Goal: Task Accomplishment & Management: Use online tool/utility

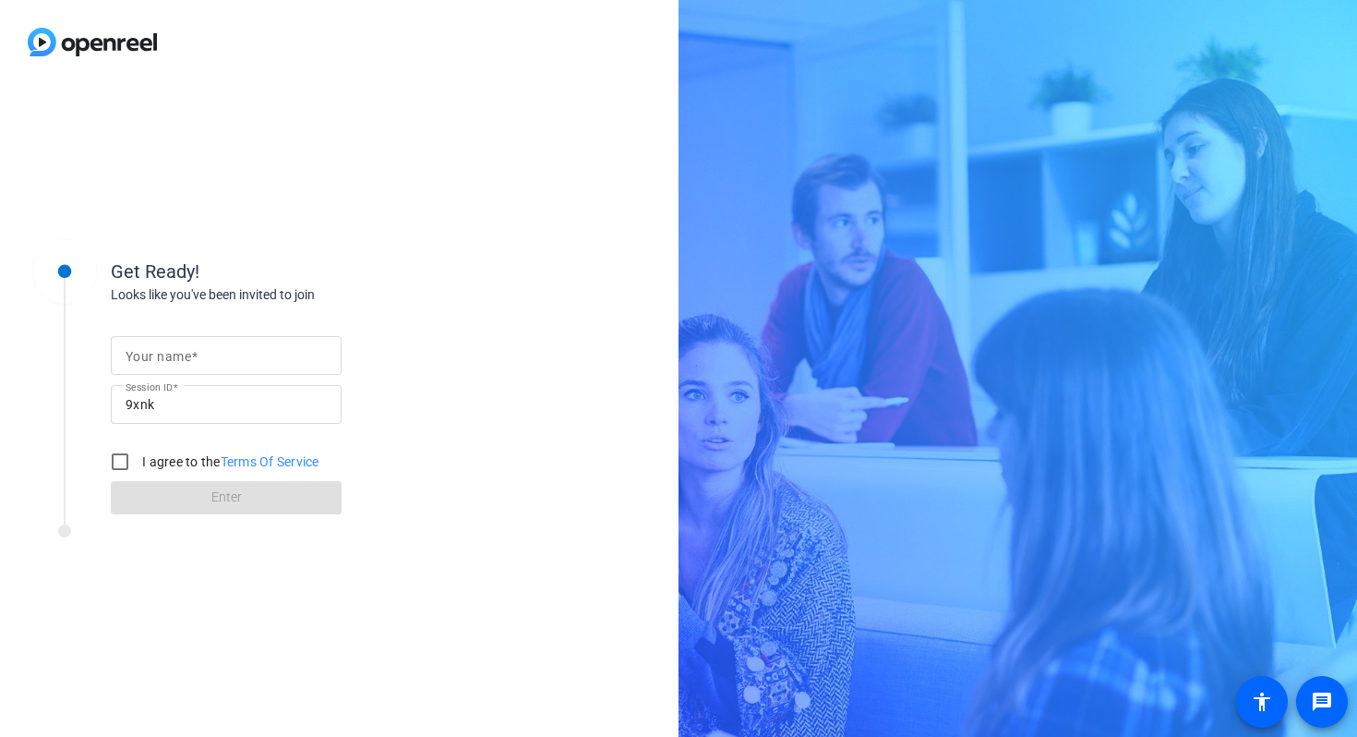
click at [228, 357] on input "Your name" at bounding box center [226, 355] width 201 height 22
type input "[PERSON_NAME]"
click at [119, 459] on input "I agree to the Terms Of Service" at bounding box center [120, 461] width 37 height 37
checkbox input "true"
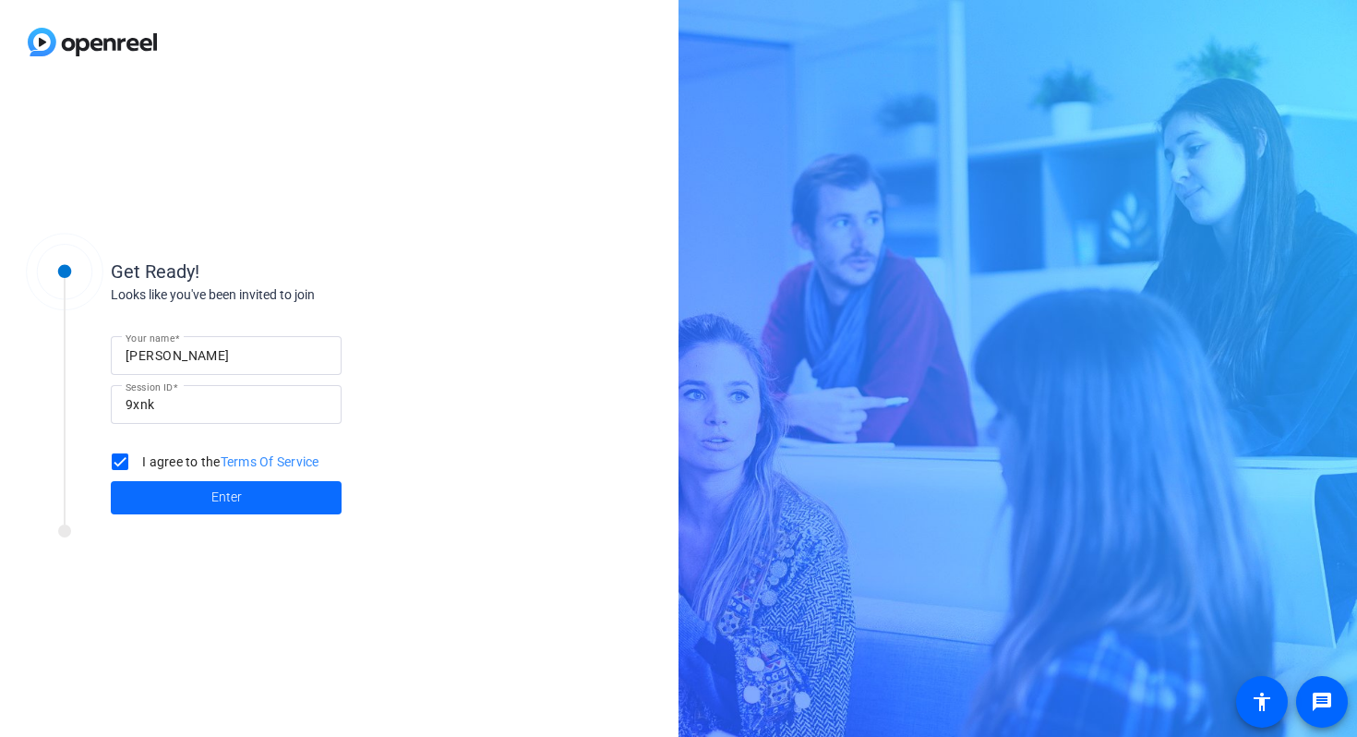
click at [216, 497] on span "Enter" at bounding box center [226, 496] width 30 height 19
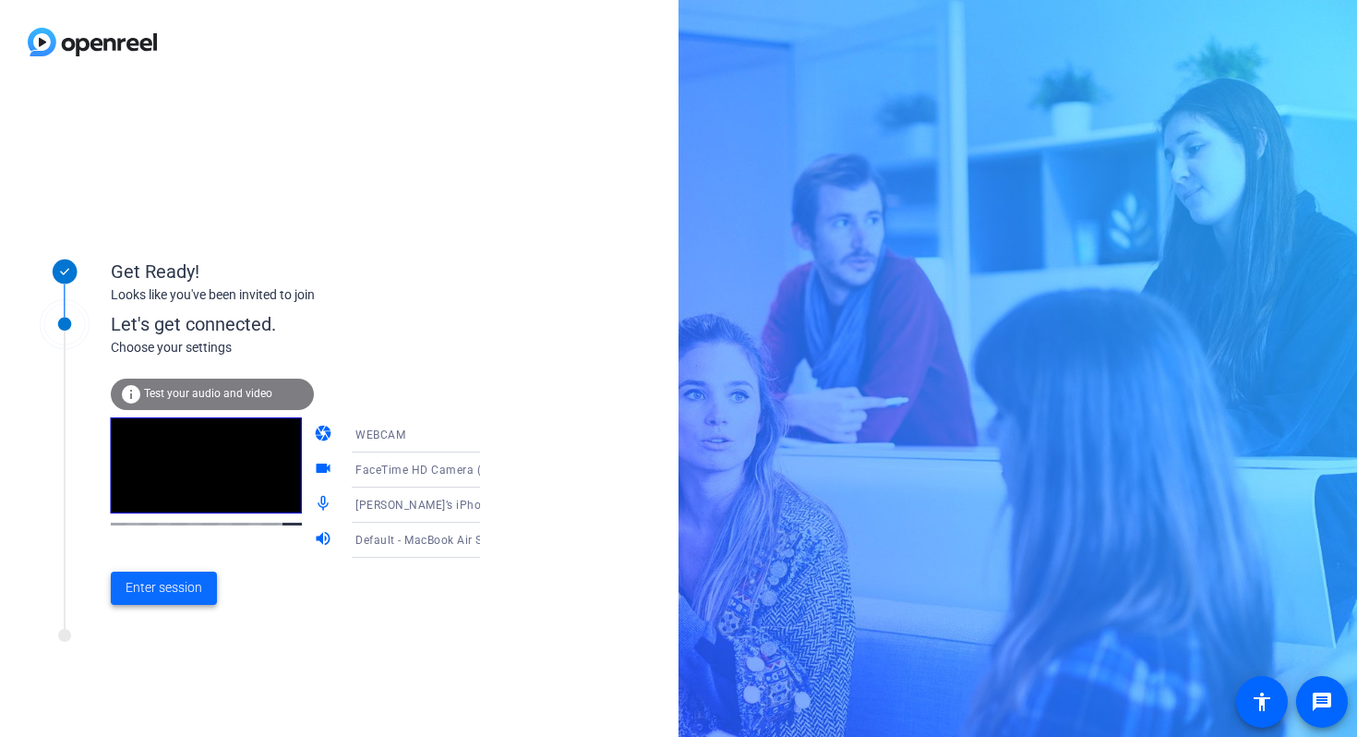
click at [178, 591] on span "Enter session" at bounding box center [164, 587] width 77 height 19
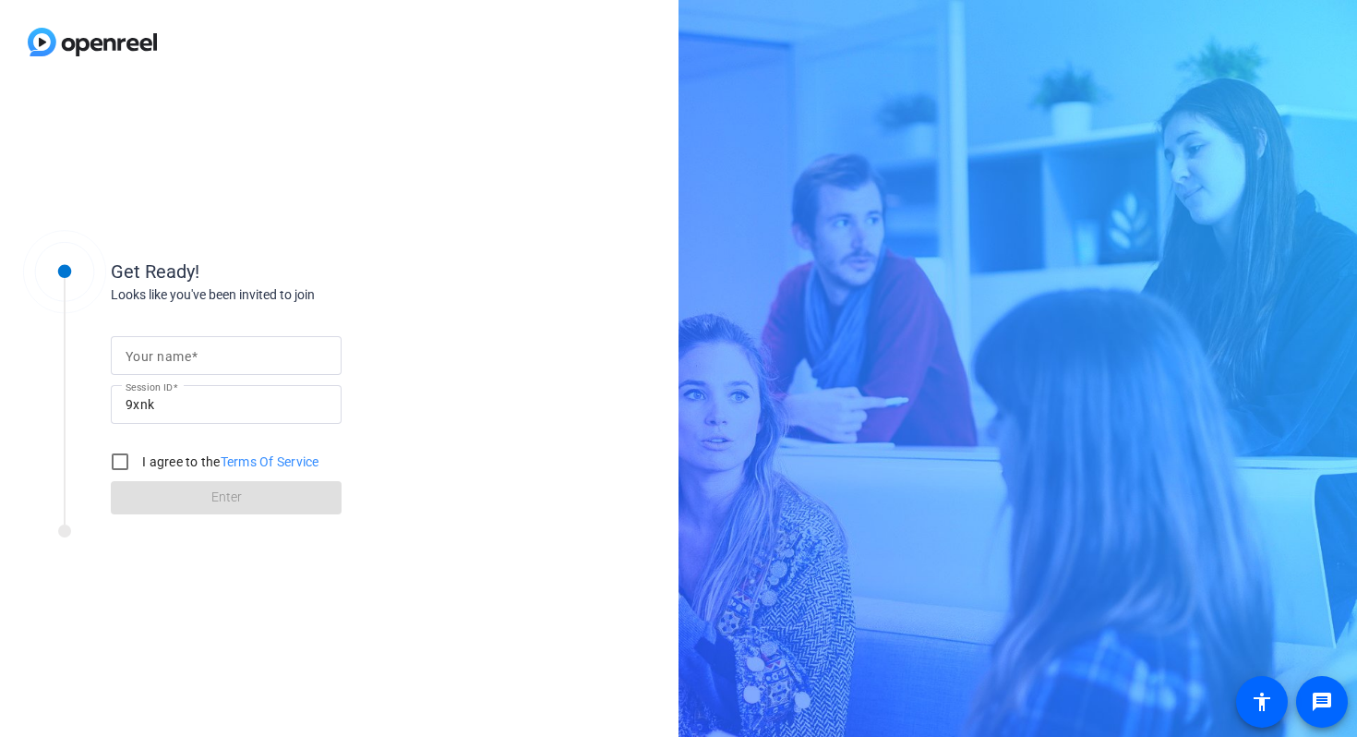
click at [151, 353] on mat-label "Your name" at bounding box center [159, 356] width 66 height 15
click at [151, 353] on input "Your name" at bounding box center [226, 355] width 201 height 22
type input "[PERSON_NAME]"
click at [120, 458] on input "I agree to the Terms Of Service" at bounding box center [120, 461] width 37 height 37
checkbox input "true"
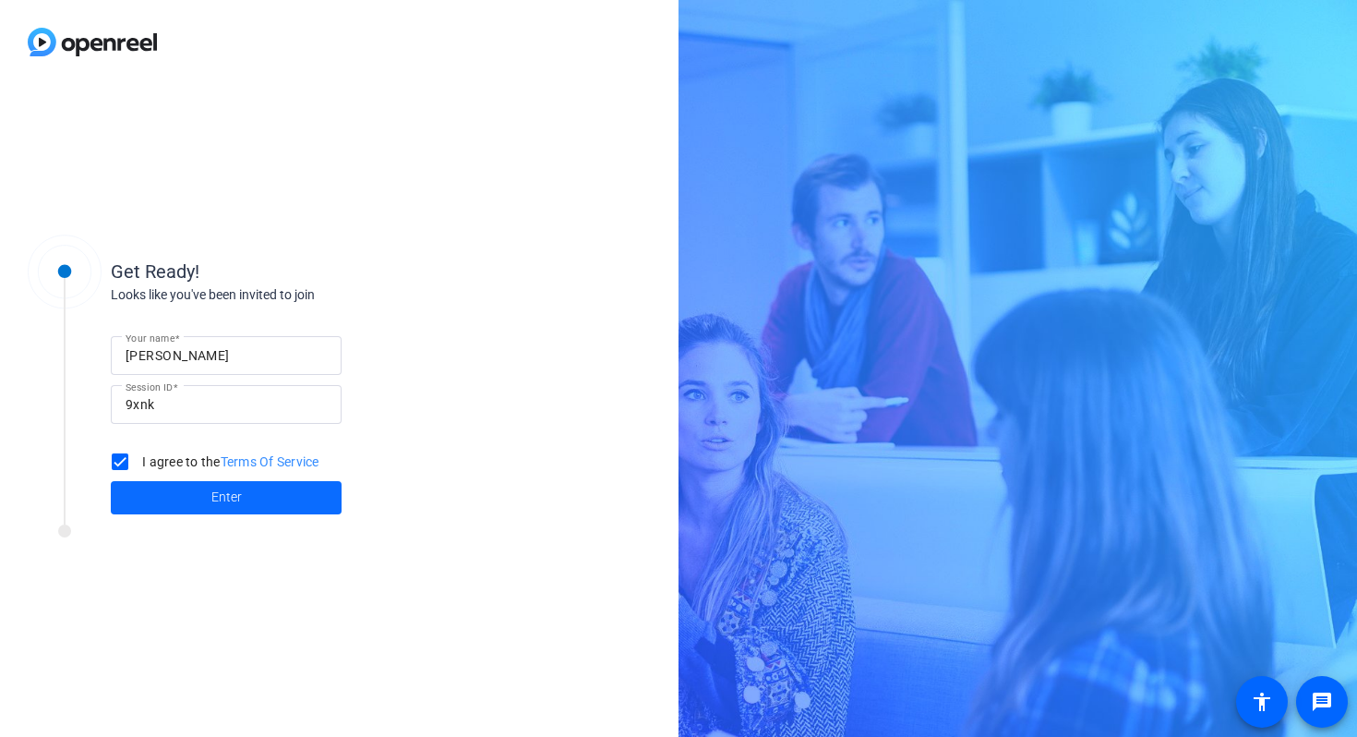
click at [159, 491] on span at bounding box center [226, 497] width 231 height 44
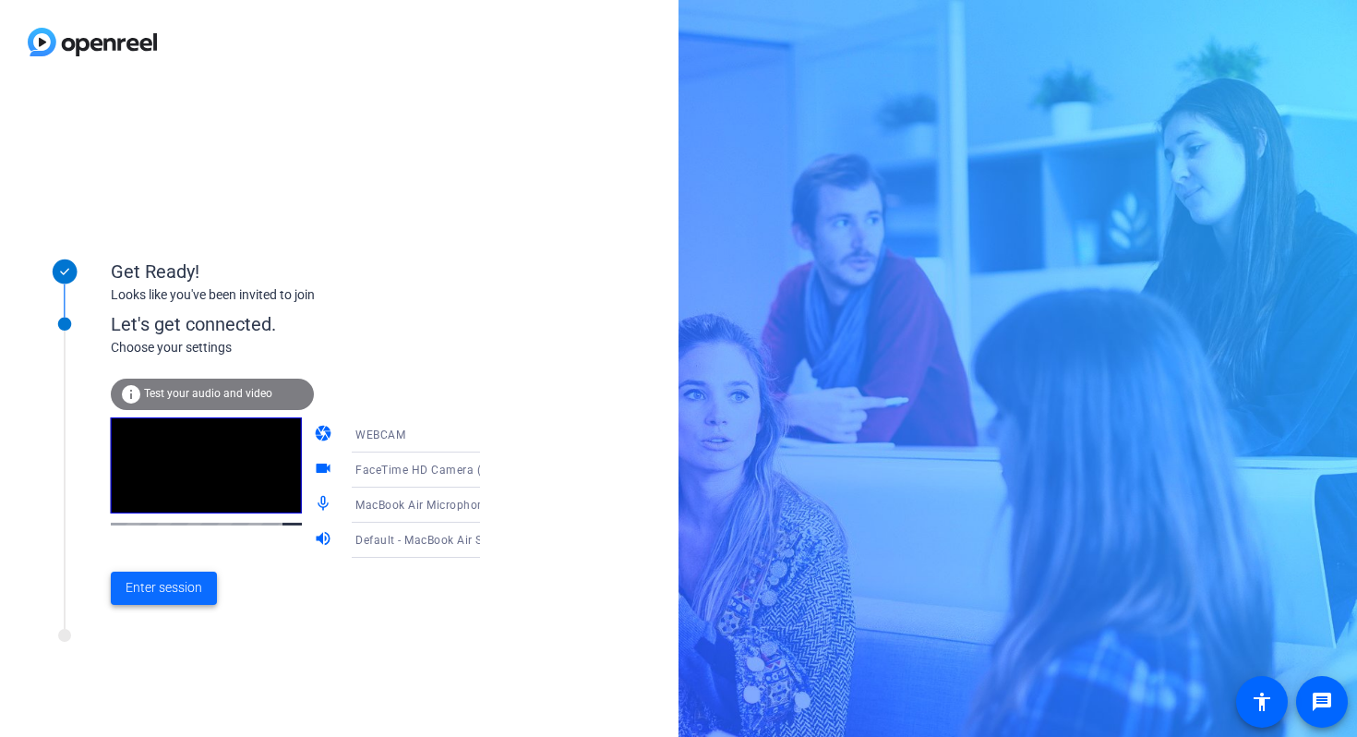
click at [174, 598] on span at bounding box center [164, 588] width 106 height 44
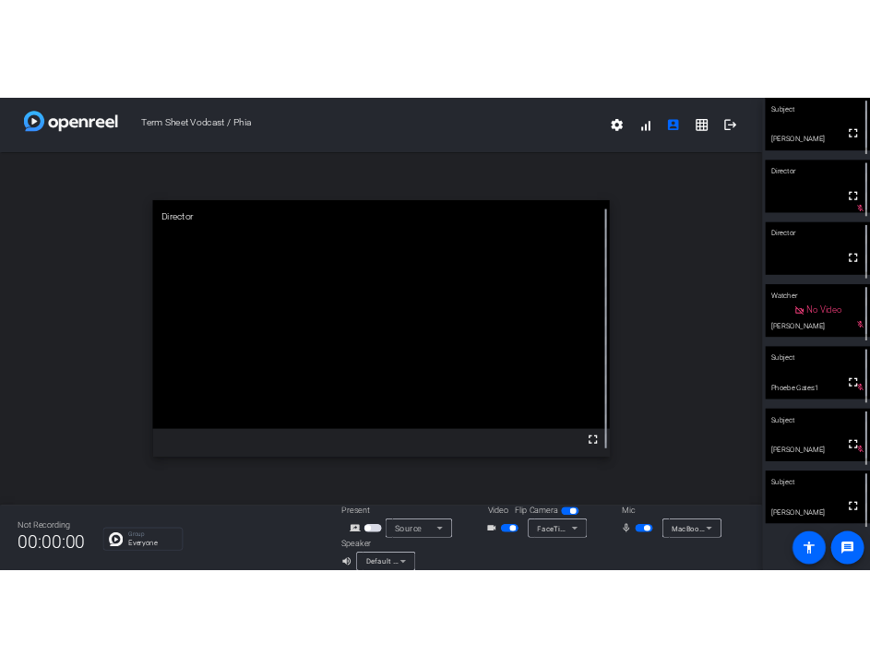
scroll to position [21, 0]
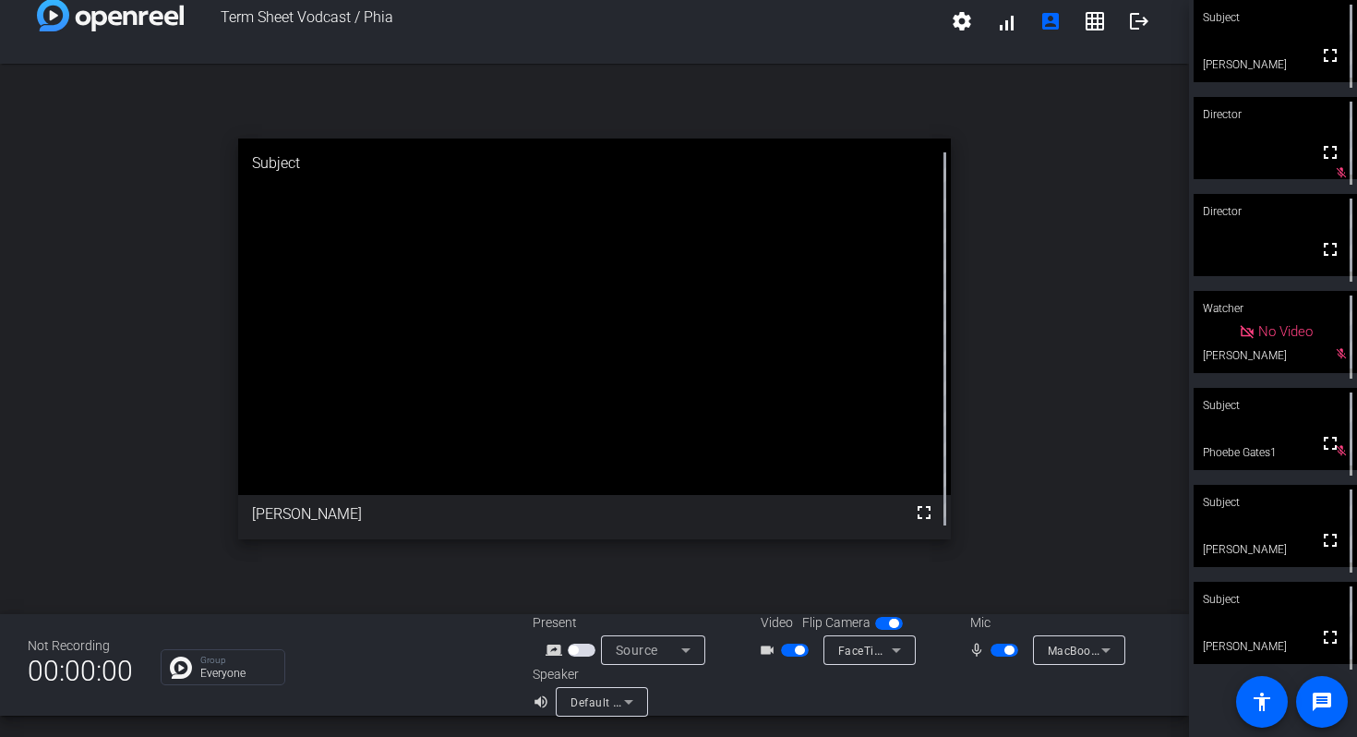
click at [1005, 649] on span "button" at bounding box center [1008, 649] width 9 height 9
click at [1005, 649] on span "button" at bounding box center [1004, 649] width 28 height 13
click at [1000, 651] on span "button" at bounding box center [995, 649] width 9 height 9
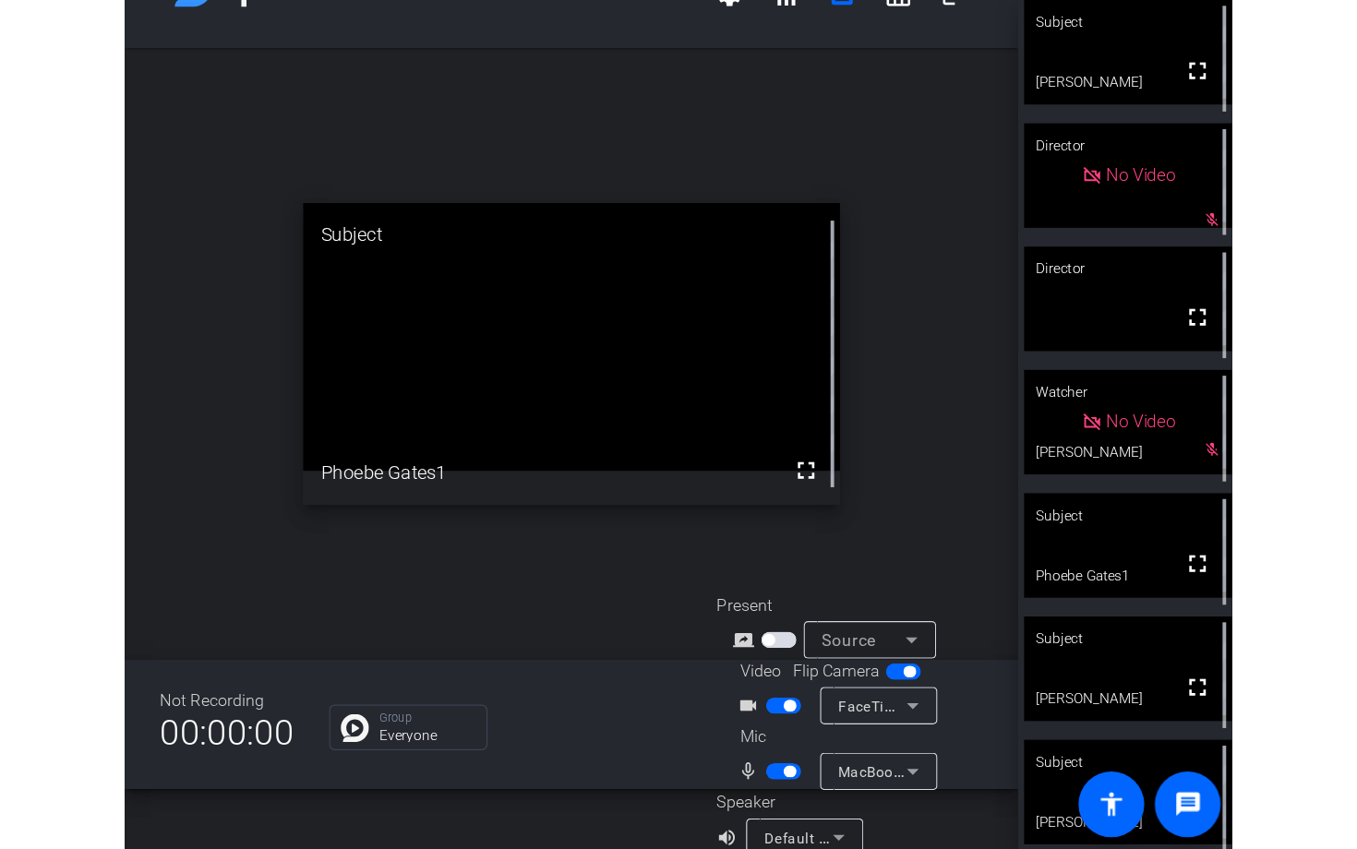
scroll to position [73, 0]
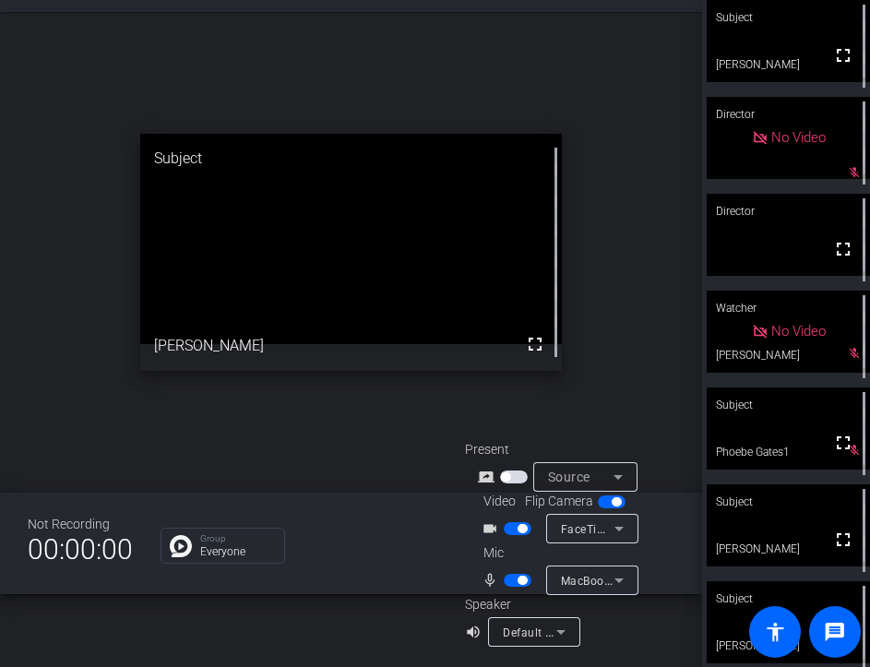
click at [513, 578] on span "button" at bounding box center [518, 580] width 28 height 13
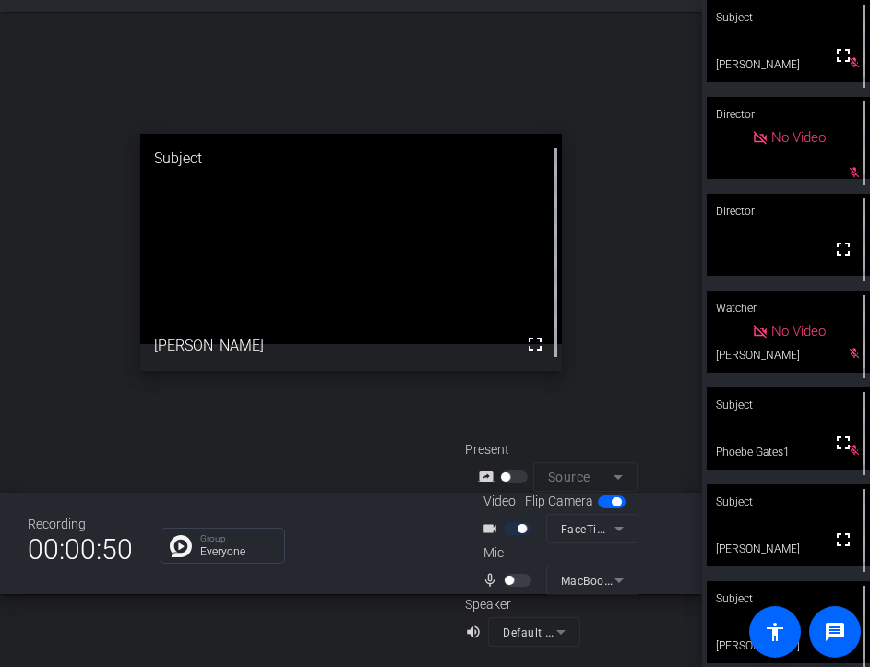
click at [510, 588] on mat-slide-toggle at bounding box center [519, 579] width 31 height 19
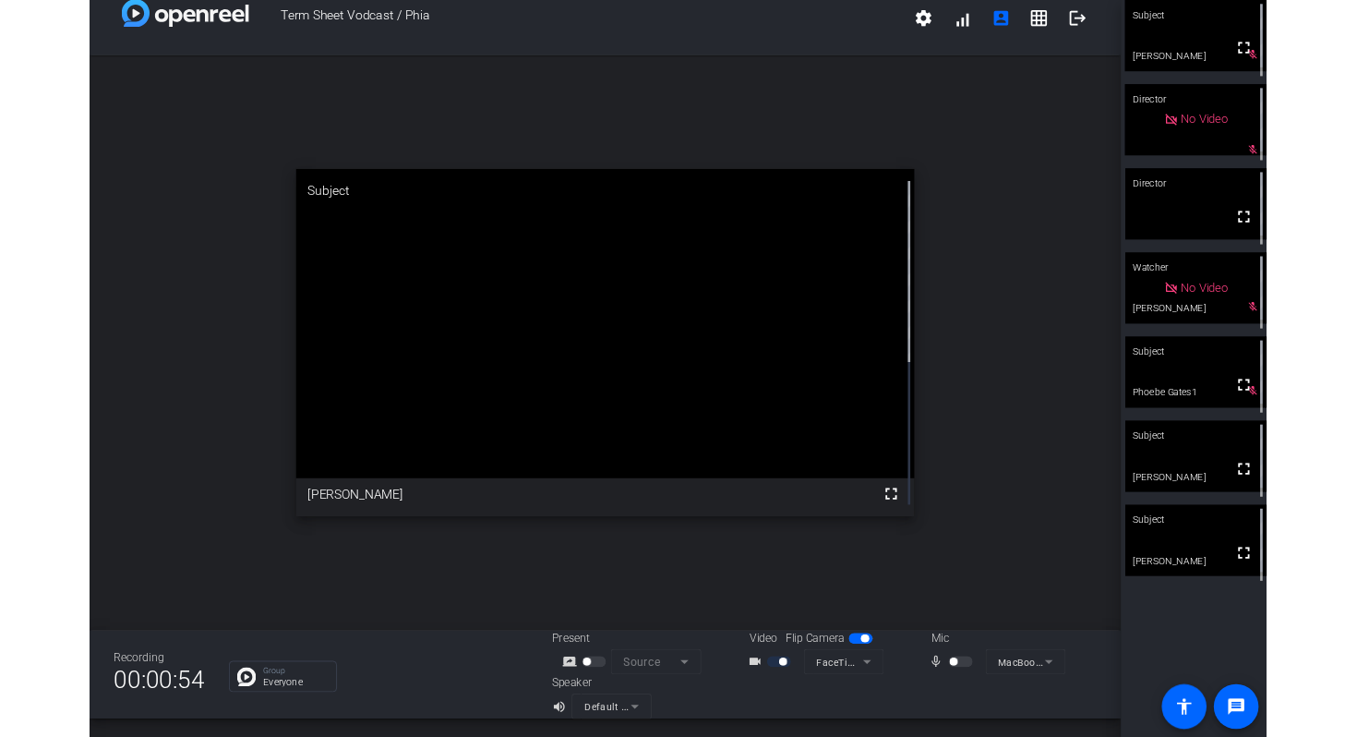
scroll to position [21, 0]
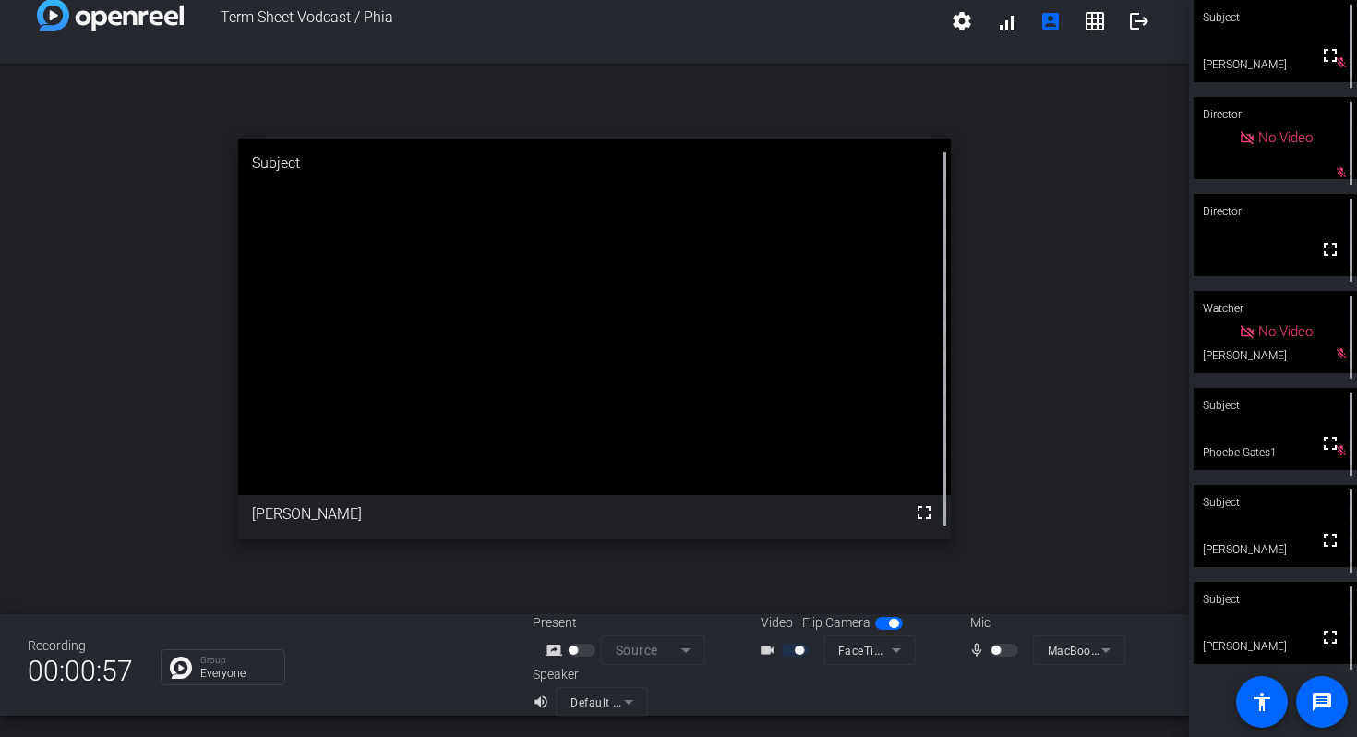
click at [1001, 653] on div at bounding box center [1005, 649] width 31 height 13
click at [1001, 652] on div at bounding box center [1005, 649] width 31 height 13
click at [1011, 648] on div at bounding box center [1005, 649] width 31 height 13
click at [996, 649] on div at bounding box center [1005, 649] width 31 height 13
click at [997, 654] on div at bounding box center [1005, 649] width 31 height 13
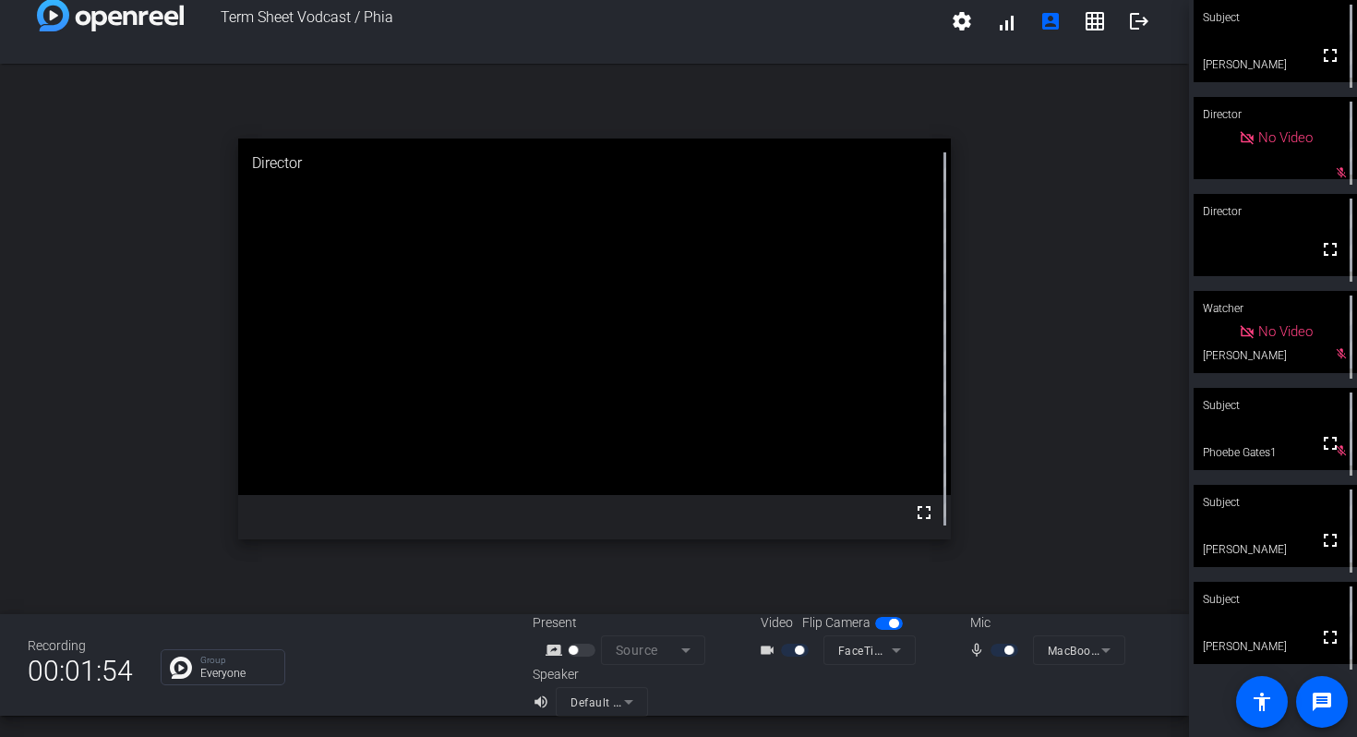
click at [996, 655] on div at bounding box center [1005, 649] width 31 height 13
click at [1298, 74] on video at bounding box center [1274, 41] width 163 height 82
click at [1343, 18] on icon at bounding box center [1341, 15] width 13 height 13
click at [1343, 18] on div "Subject" at bounding box center [1274, 17] width 163 height 35
click at [987, 653] on mat-icon "mic_none" at bounding box center [979, 650] width 22 height 22
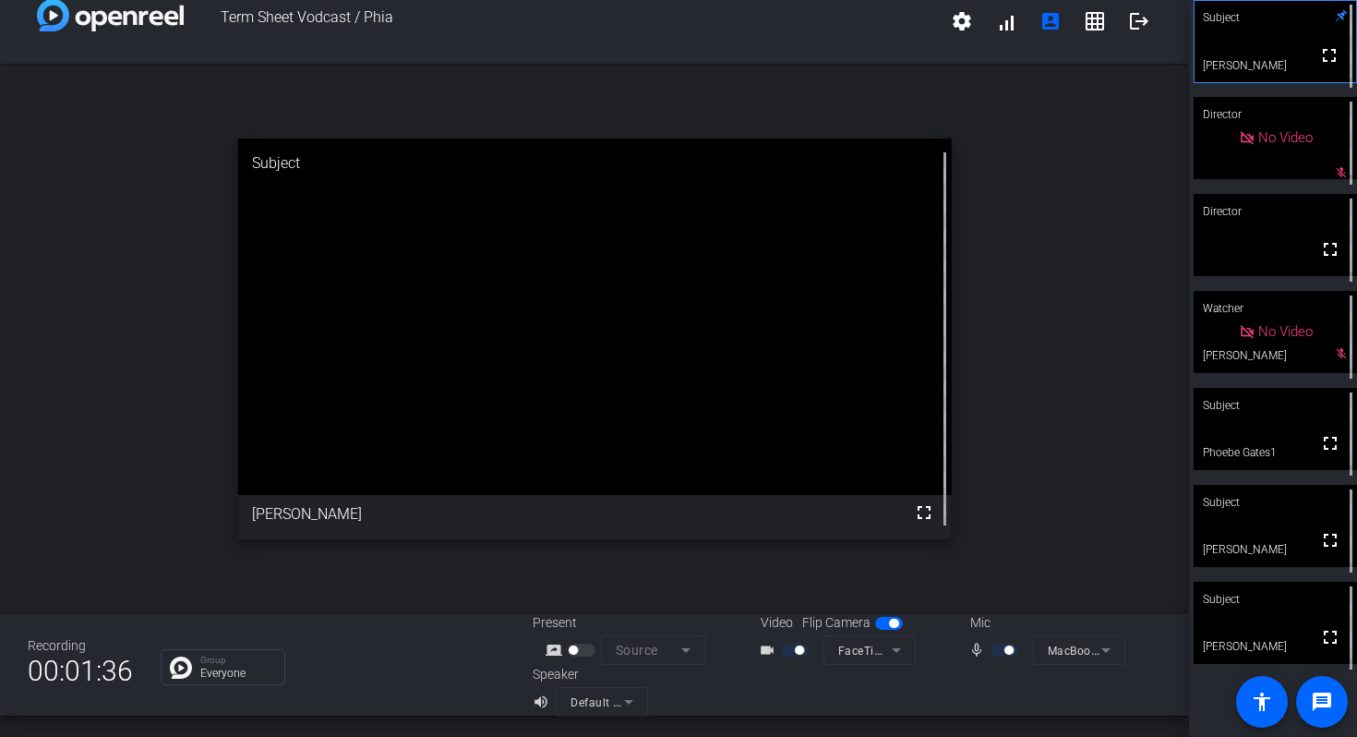
click at [238, 246] on video at bounding box center [595, 316] width 714 height 356
click at [813, 320] on video at bounding box center [595, 316] width 714 height 356
